Goal: Transaction & Acquisition: Subscribe to service/newsletter

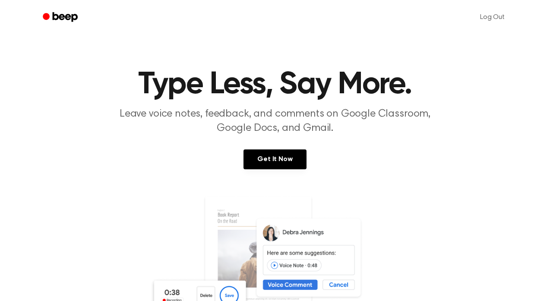
click at [272, 159] on link "Get It Now" at bounding box center [274, 159] width 63 height 20
